Goal: Task Accomplishment & Management: Manage account settings

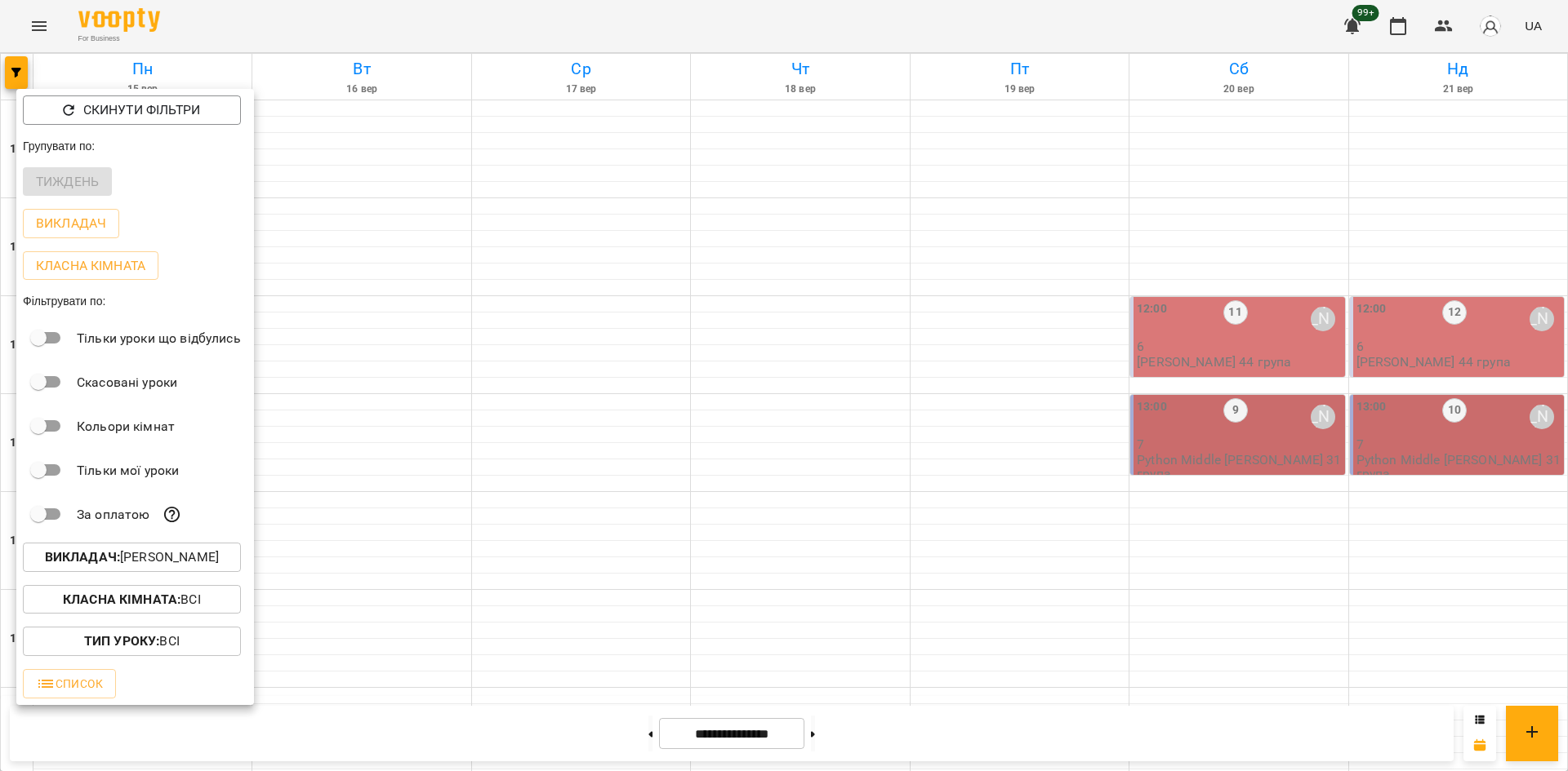
scroll to position [513, 0]
click at [169, 562] on p "Викладач : [PERSON_NAME]" at bounding box center [132, 557] width 174 height 20
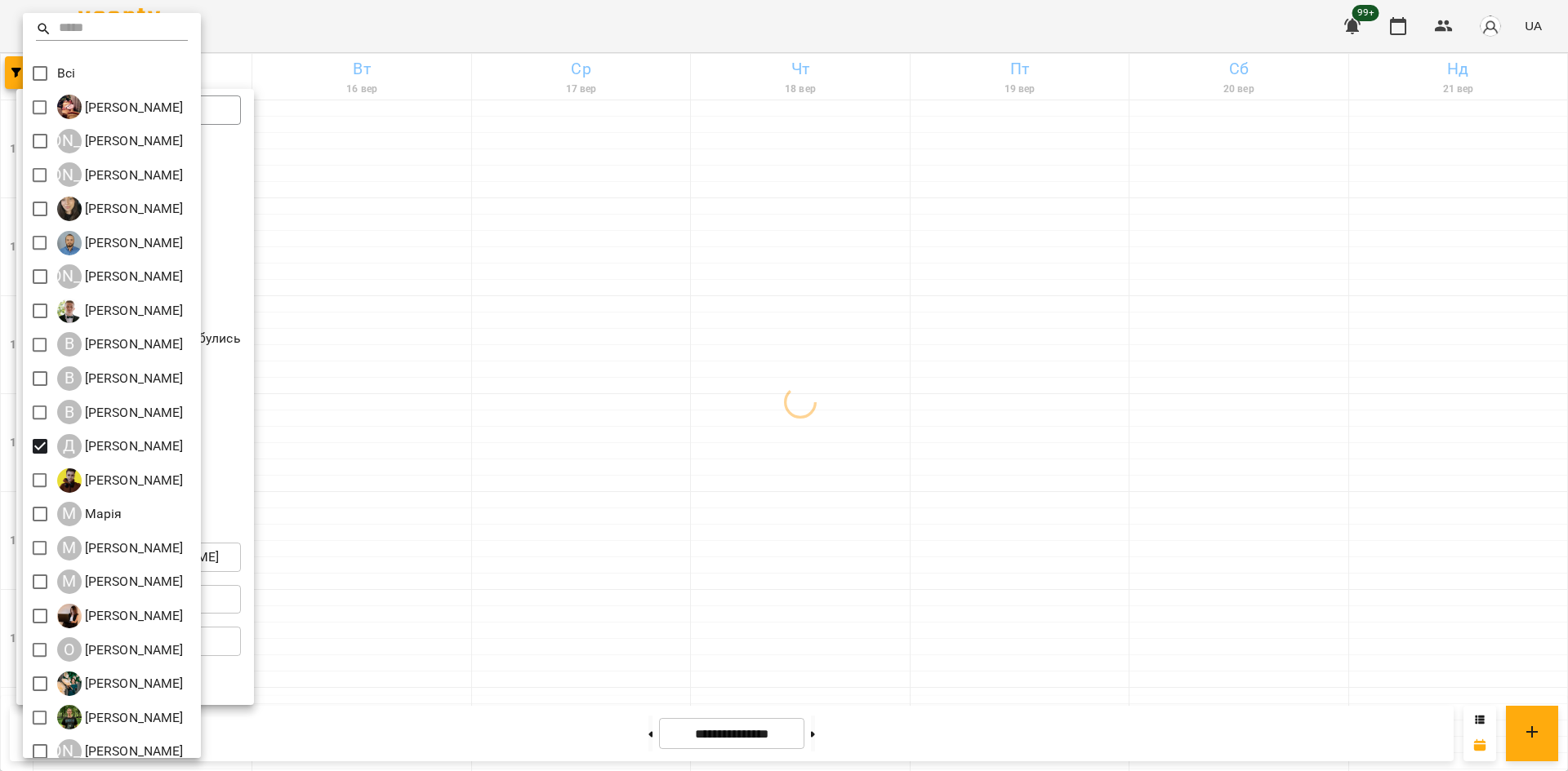
click at [402, 401] on div at bounding box center [784, 385] width 1568 height 771
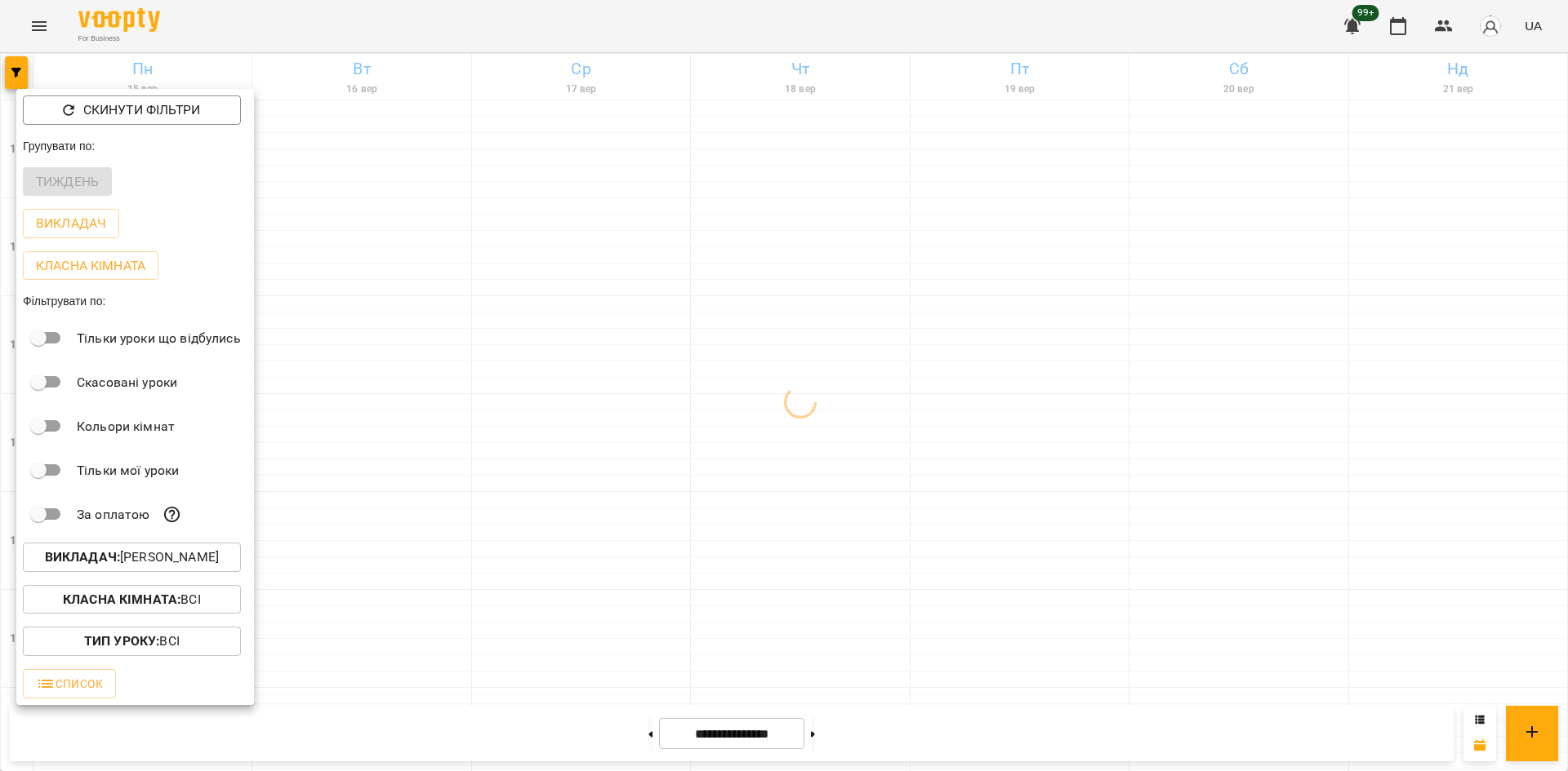
click at [645, 294] on div at bounding box center [784, 385] width 1568 height 771
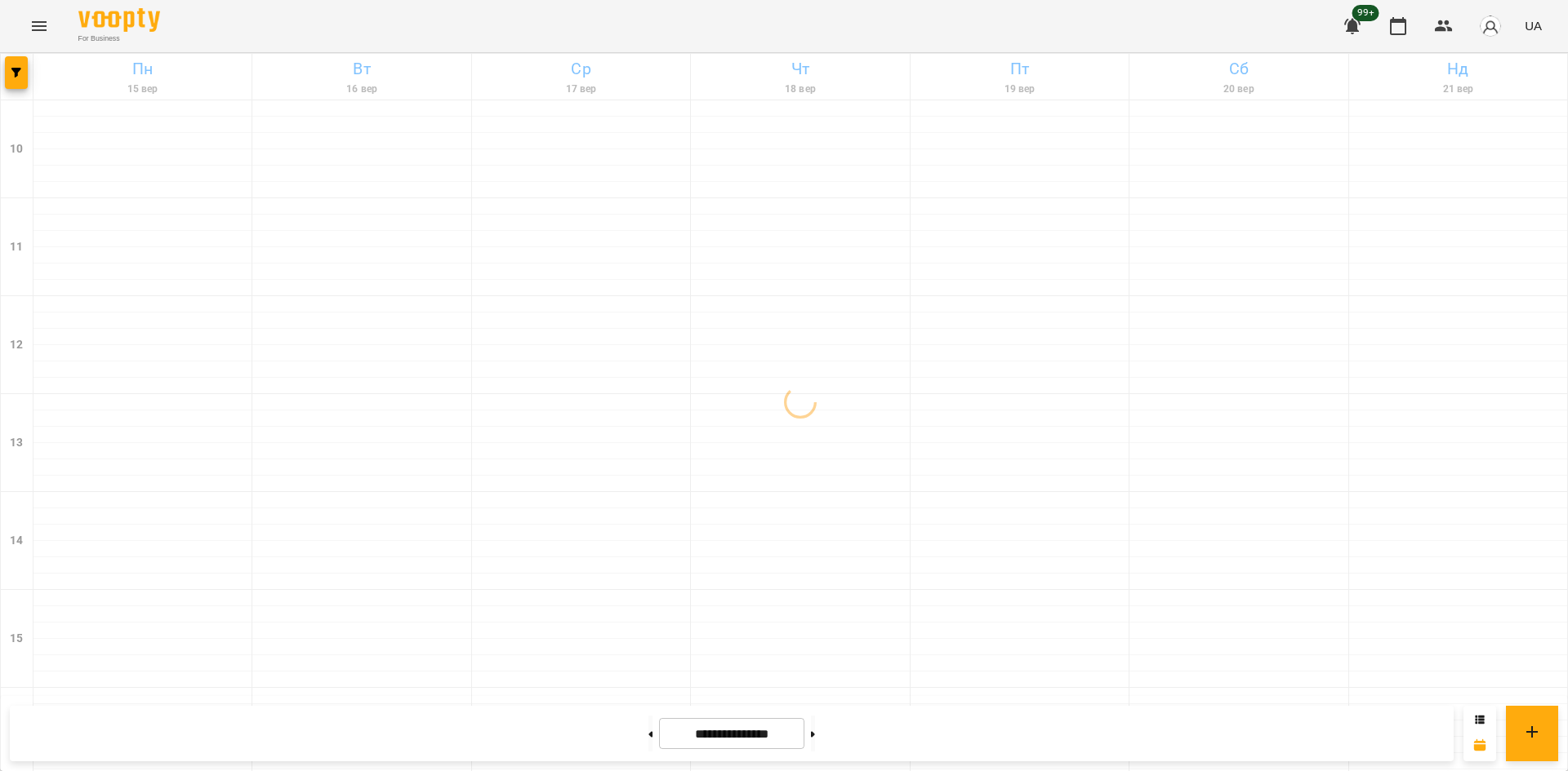
scroll to position [676, 0]
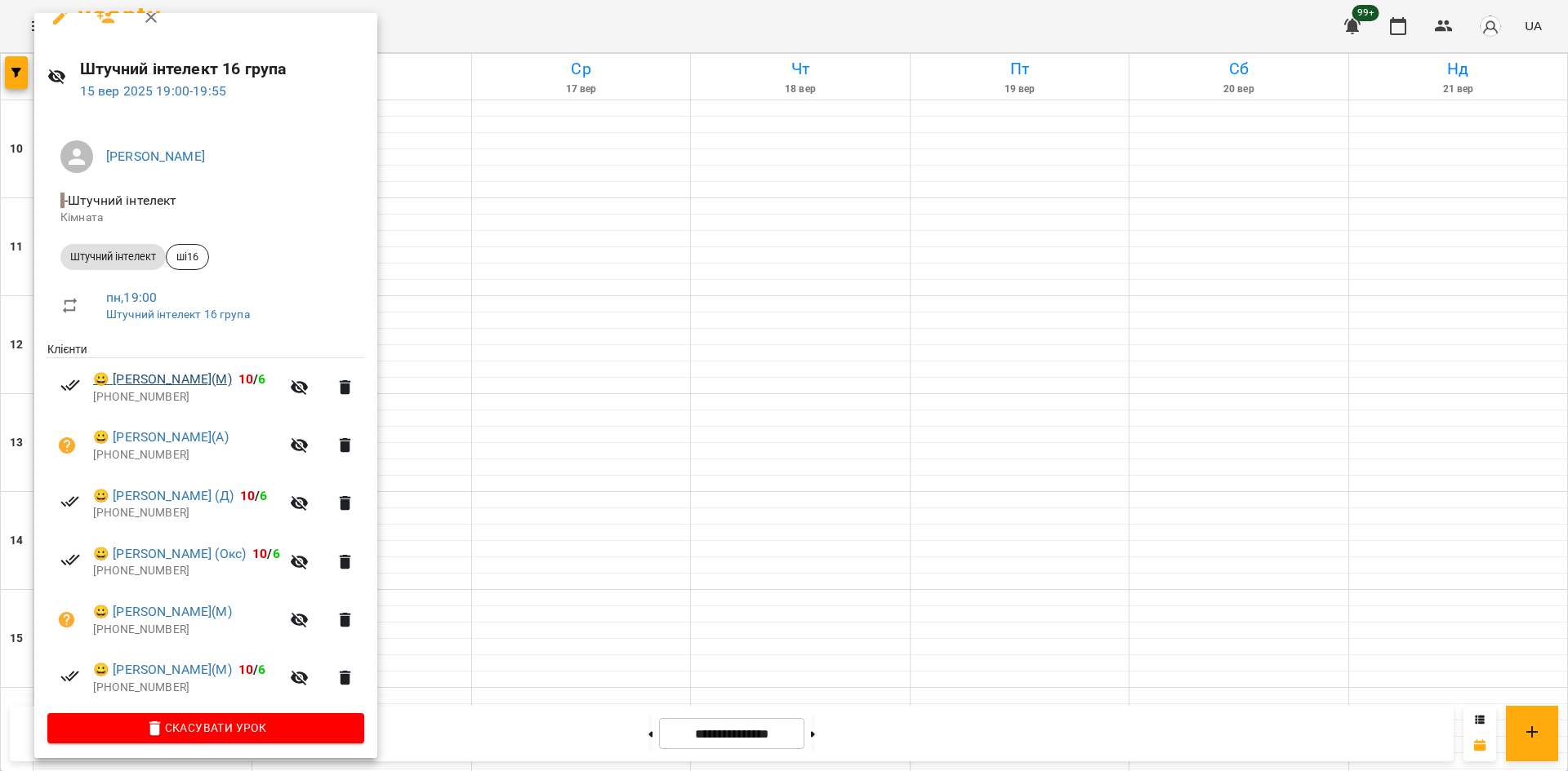
scroll to position [29, 0]
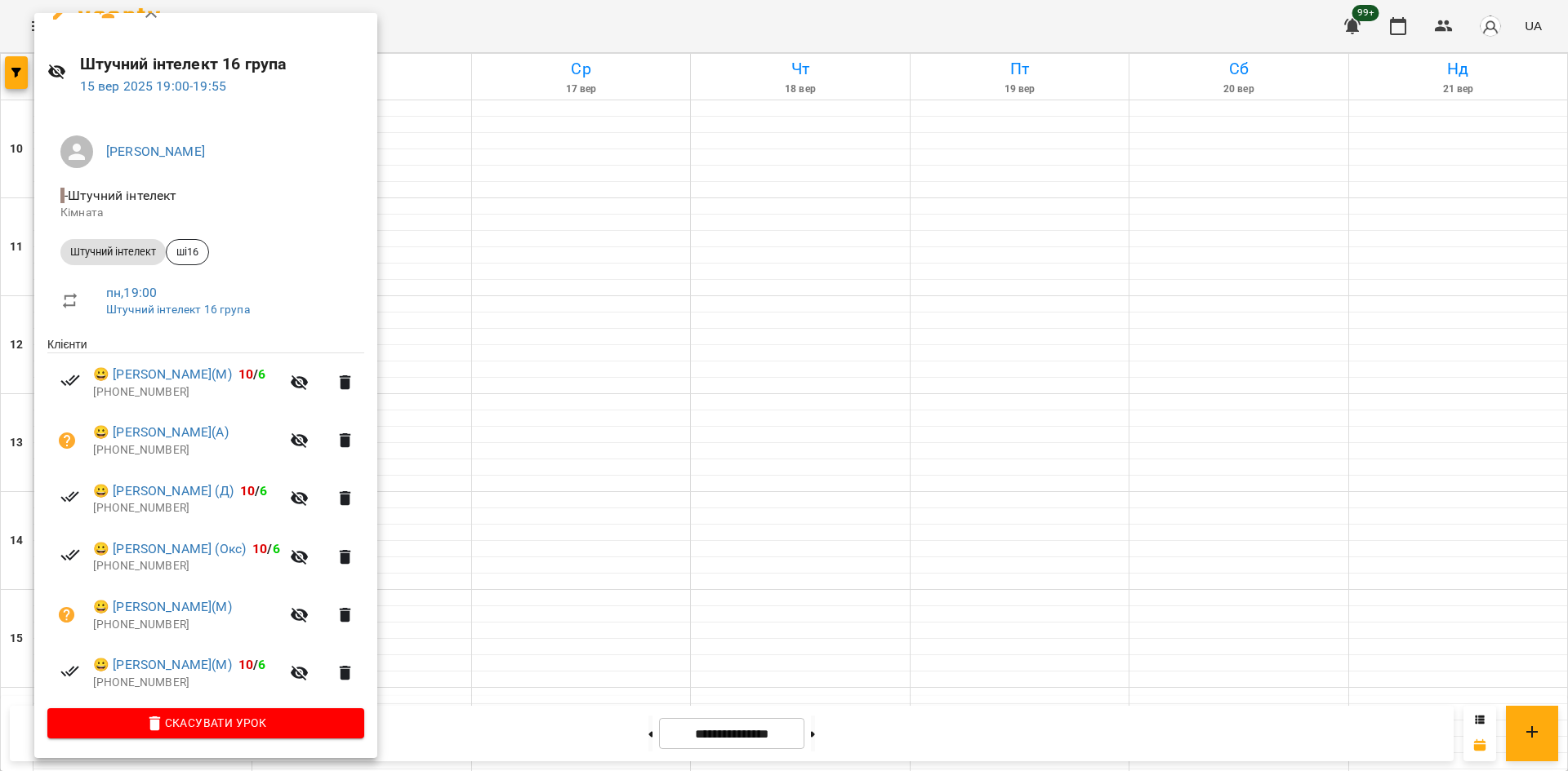
click at [638, 338] on div at bounding box center [784, 385] width 1568 height 771
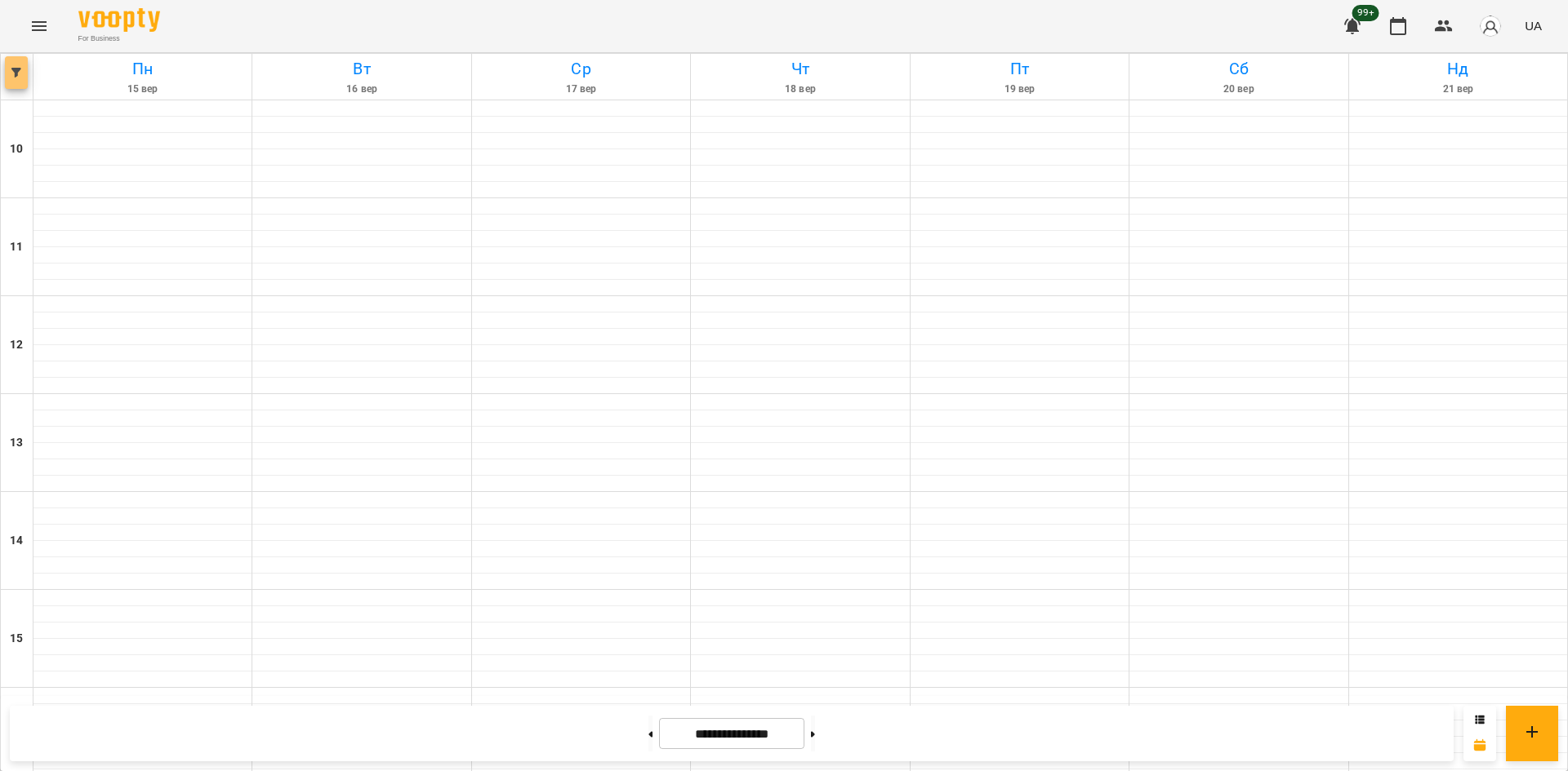
click at [13, 80] on button "button" at bounding box center [15, 73] width 22 height 32
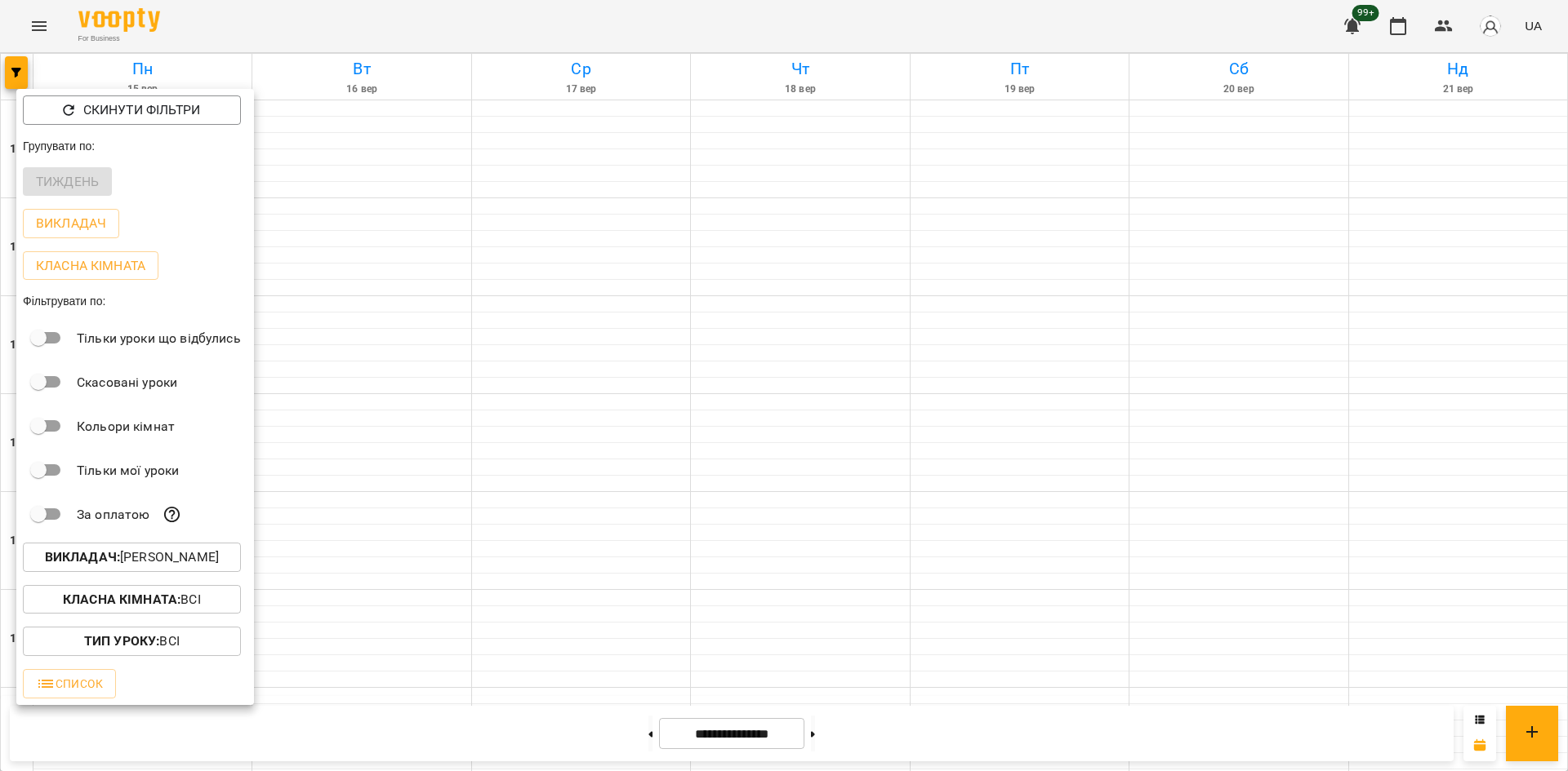
click at [171, 561] on p "Викладач : [PERSON_NAME]" at bounding box center [132, 557] width 174 height 20
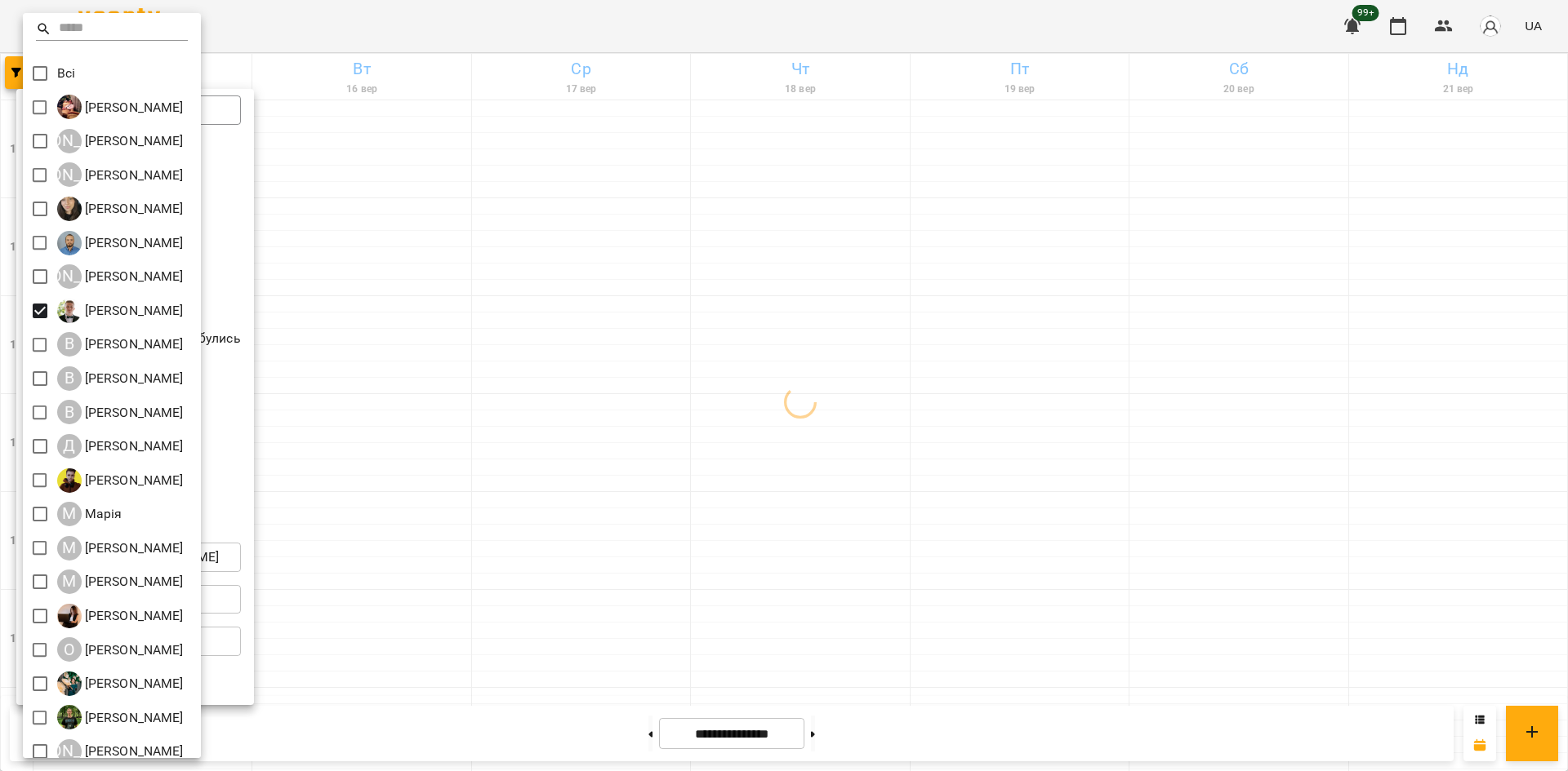
scroll to position [48, 0]
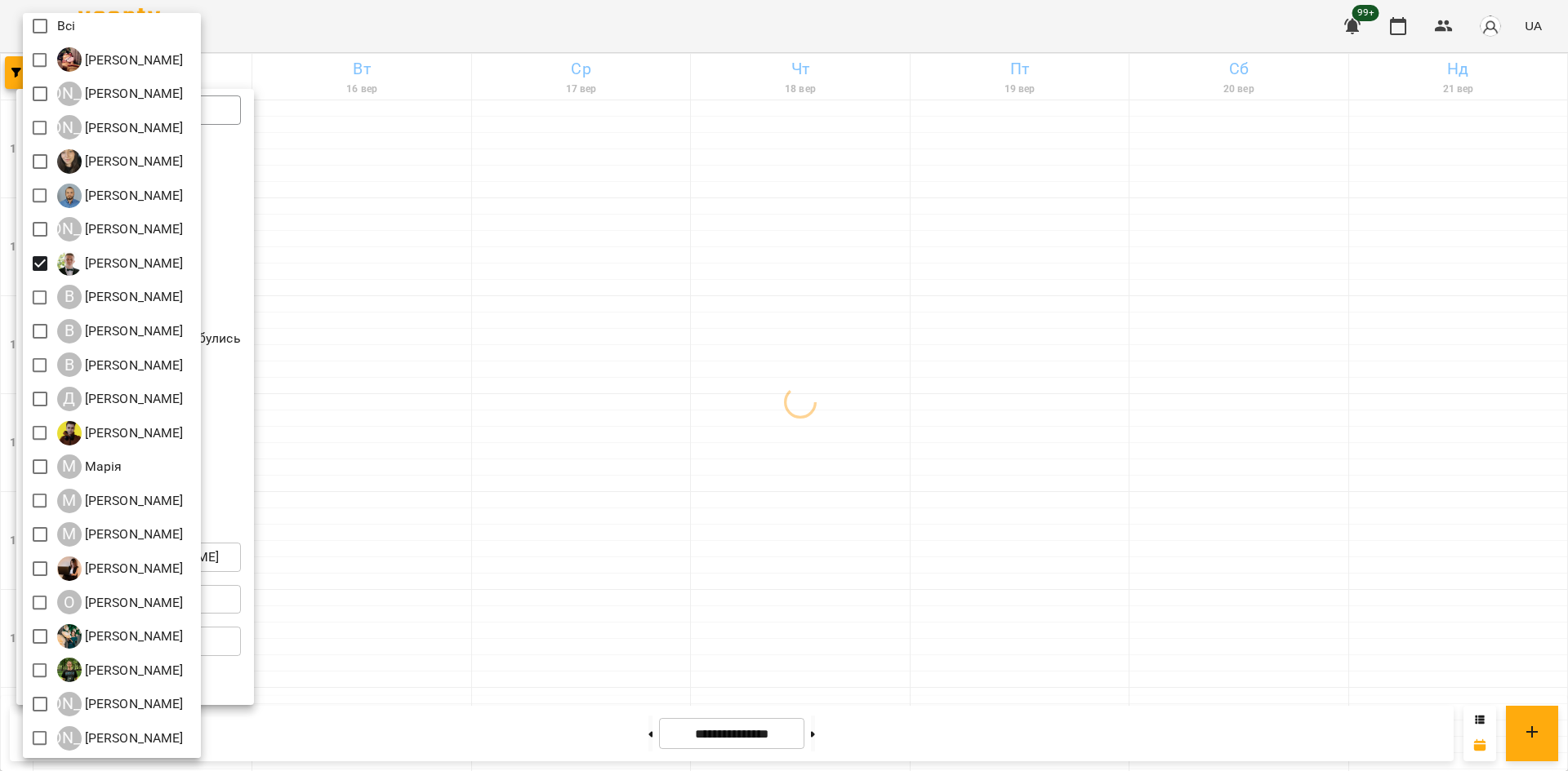
drag, startPoint x: 388, startPoint y: 502, endPoint x: 514, endPoint y: 490, distance: 126.6
click at [390, 501] on div at bounding box center [784, 385] width 1568 height 771
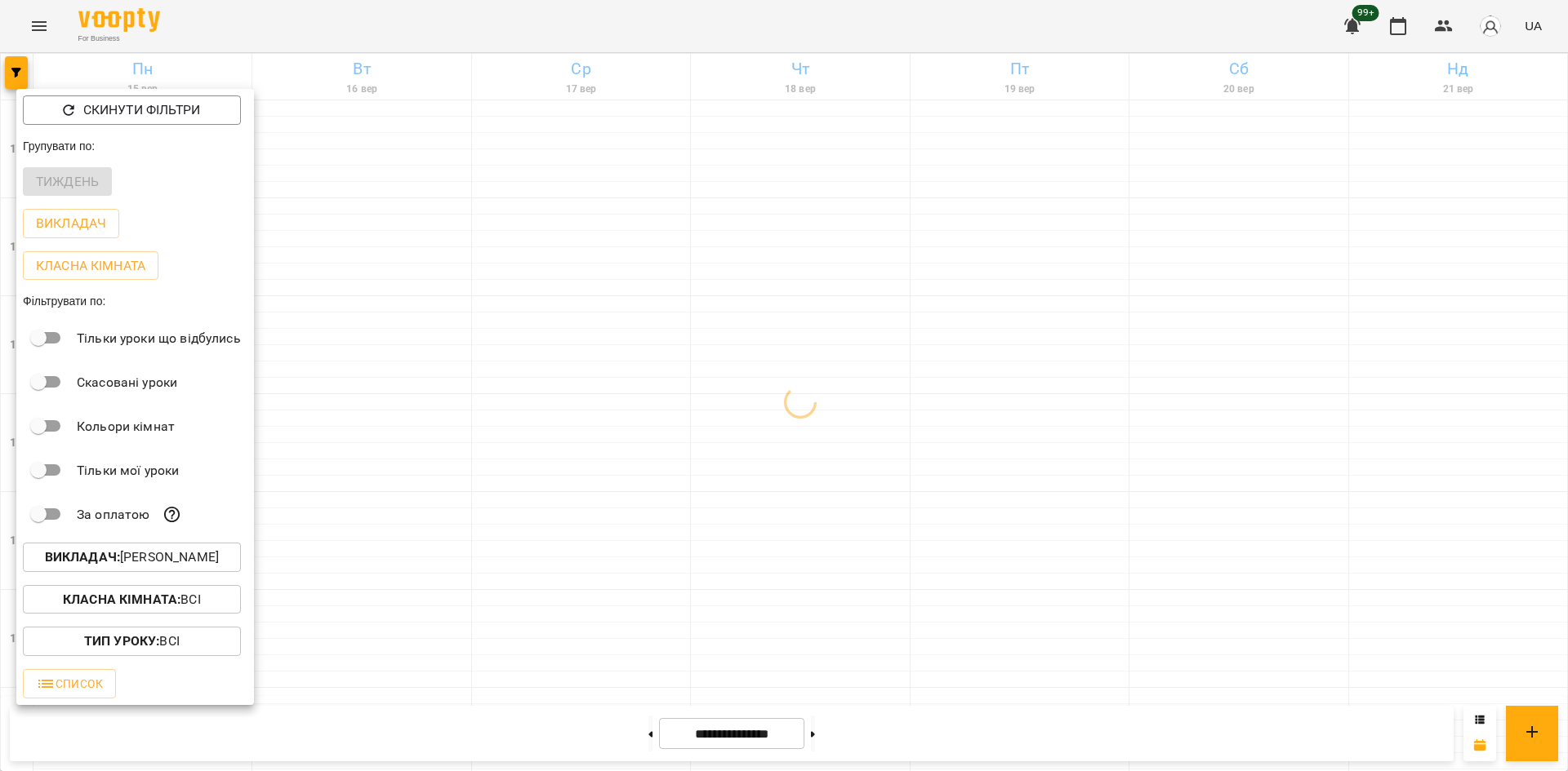
click at [468, 459] on div at bounding box center [784, 385] width 1568 height 771
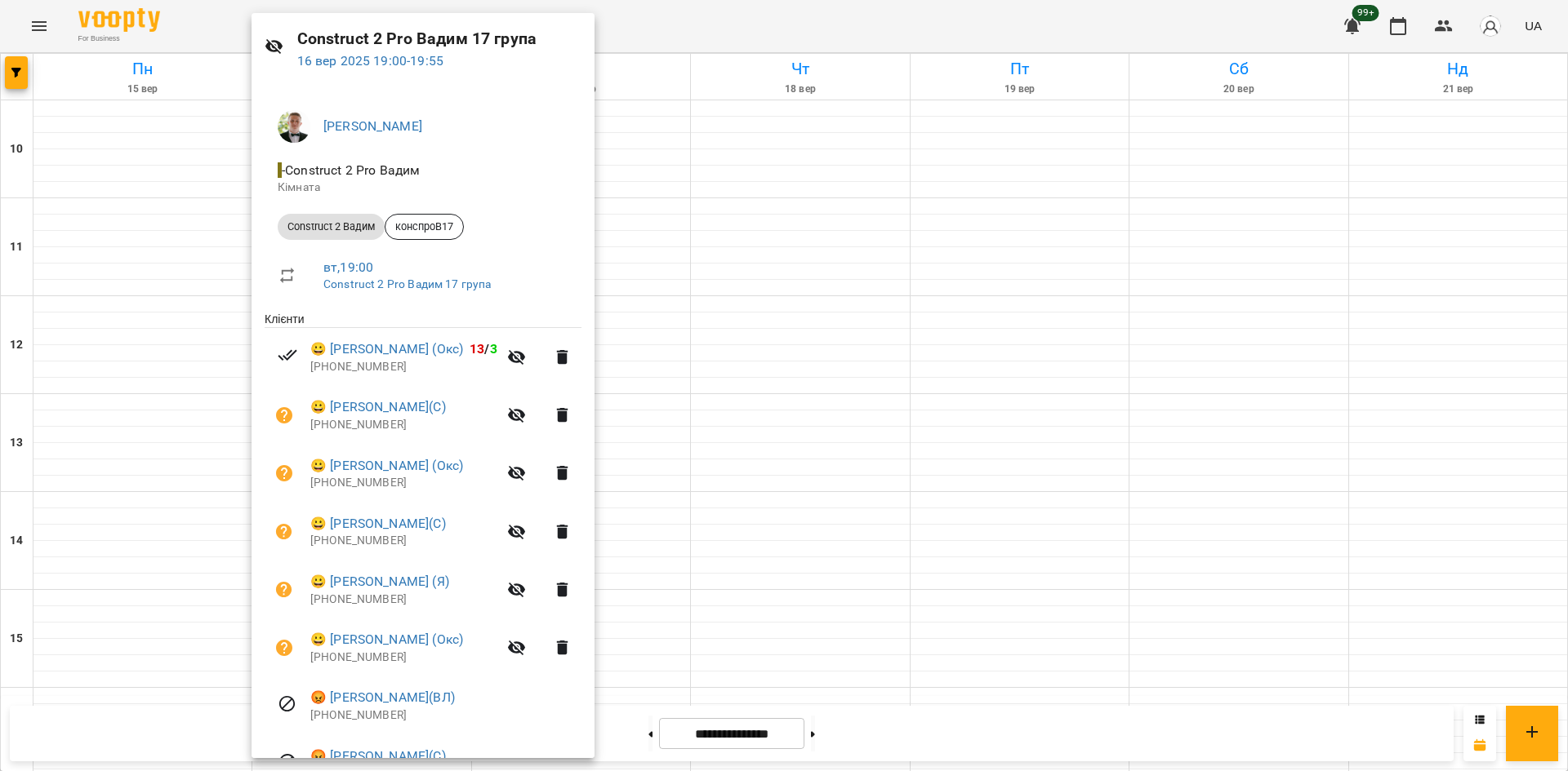
scroll to position [82, 0]
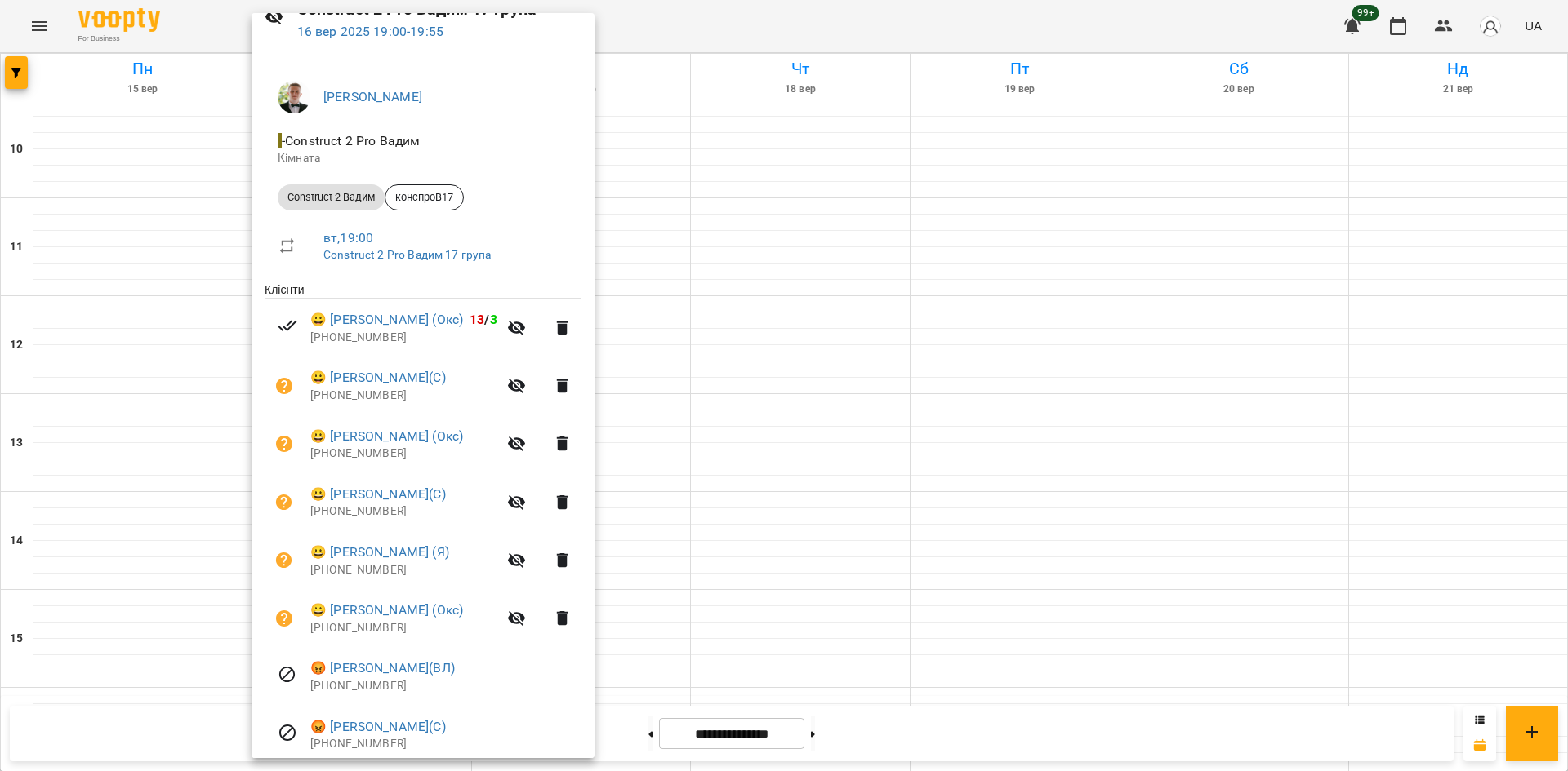
click at [677, 515] on div at bounding box center [784, 385] width 1568 height 771
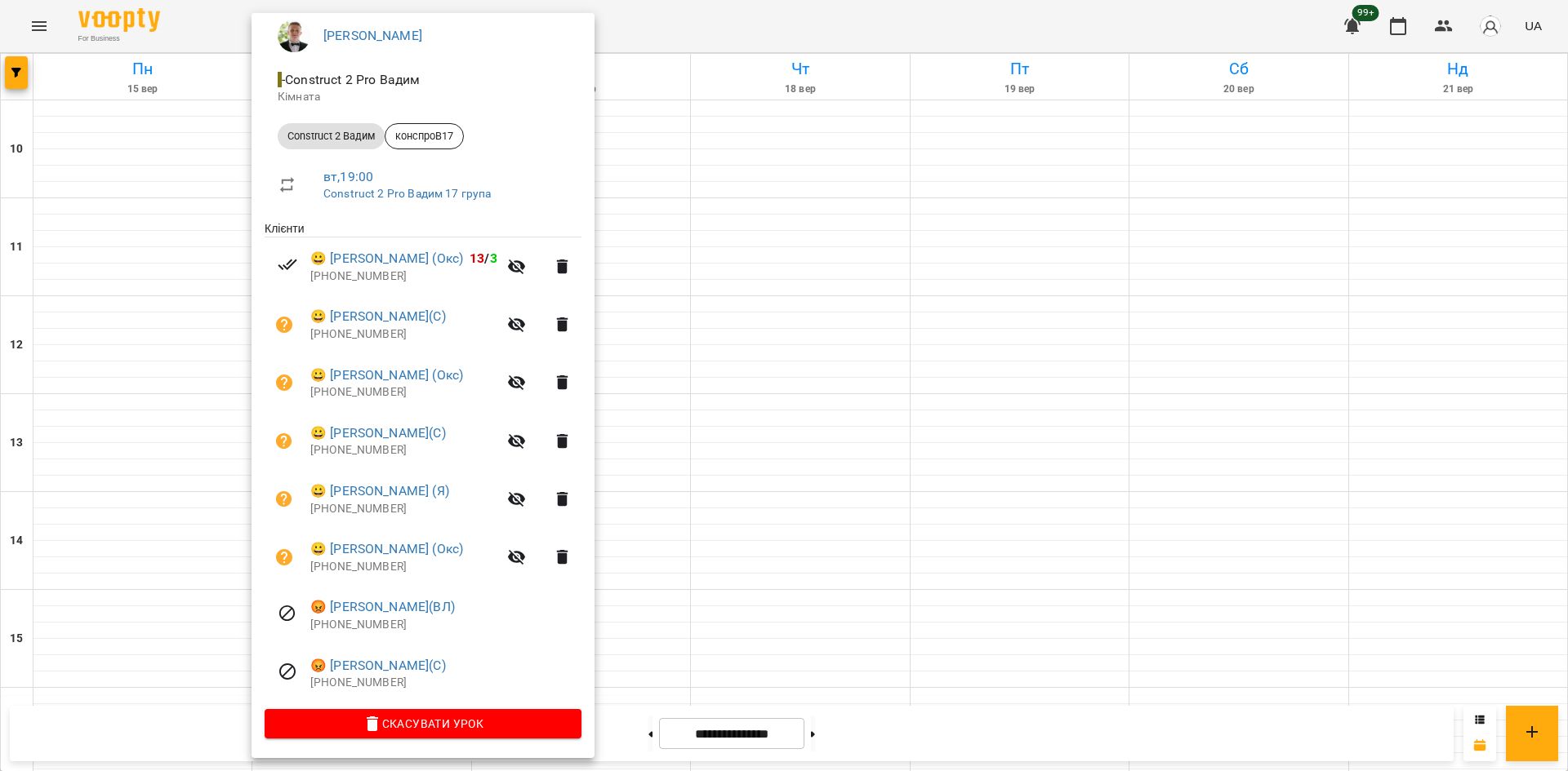
scroll to position [145, 0]
